Goal: Task Accomplishment & Management: Manage account settings

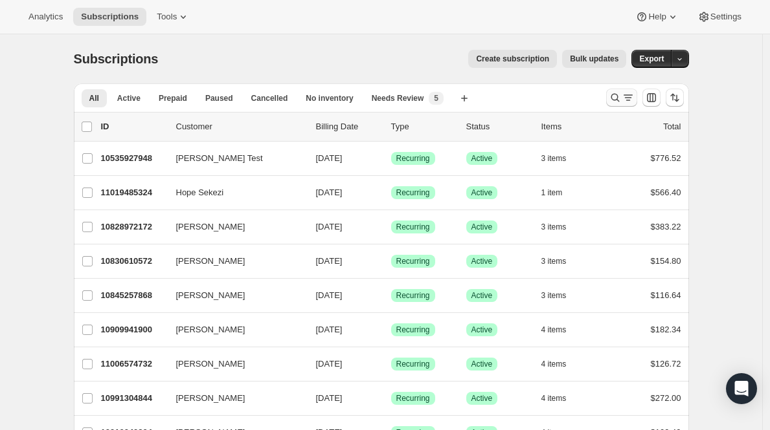
click at [612, 98] on icon "Search and filter results" at bounding box center [614, 97] width 13 height 13
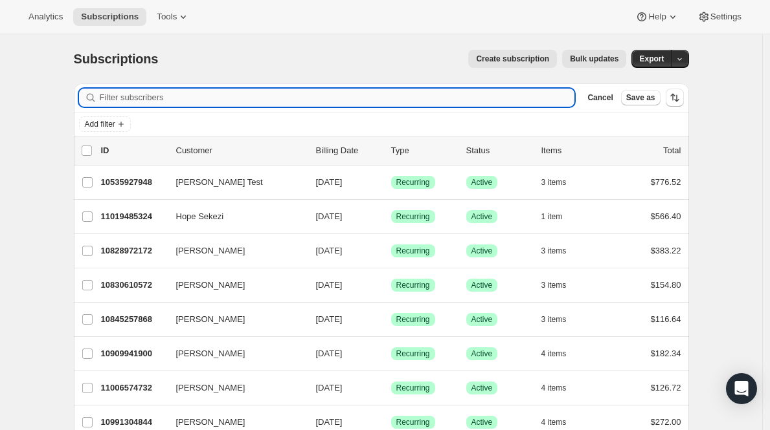
paste input "[EMAIL_ADDRESS][DOMAIN_NAME]"
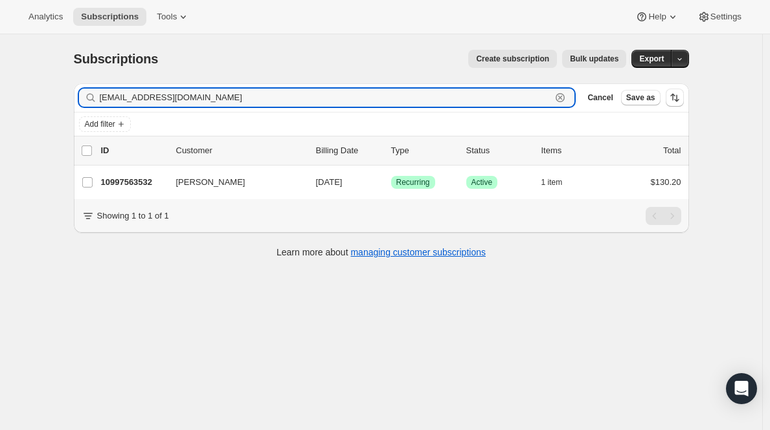
type input "[EMAIL_ADDRESS][DOMAIN_NAME]"
click at [142, 180] on p "10997563532" at bounding box center [133, 182] width 65 height 13
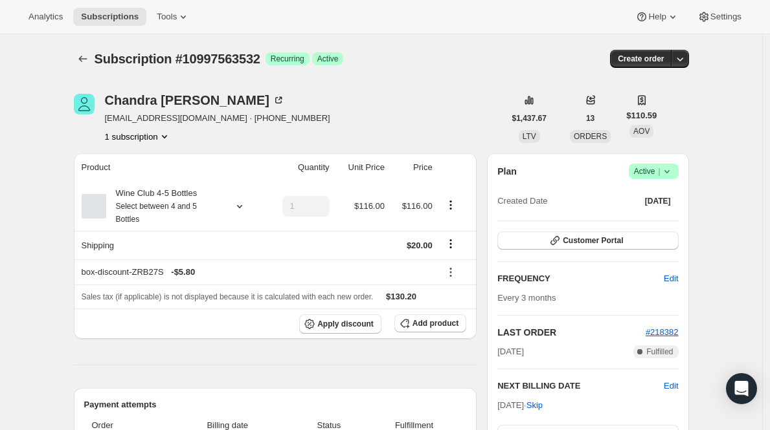
click at [646, 177] on span "Active |" at bounding box center [653, 171] width 39 height 13
click at [620, 224] on span "Cancel subscription" at bounding box center [652, 219] width 73 height 13
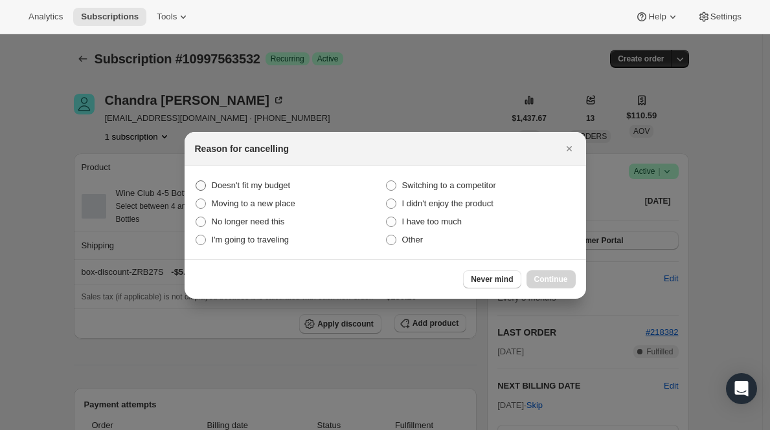
click at [226, 190] on span "Doesn't fit my budget" at bounding box center [251, 186] width 79 height 10
click at [196, 181] on budget "Doesn't fit my budget" at bounding box center [195, 181] width 1 height 1
radio budget "true"
click at [552, 281] on span "Continue" at bounding box center [551, 279] width 34 height 10
click at [552, 281] on button "Continue" at bounding box center [550, 280] width 49 height 18
